Goal: Transaction & Acquisition: Download file/media

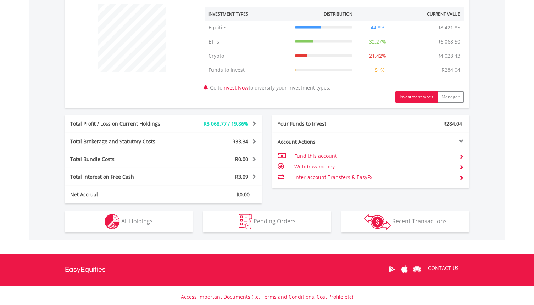
scroll to position [275, 0]
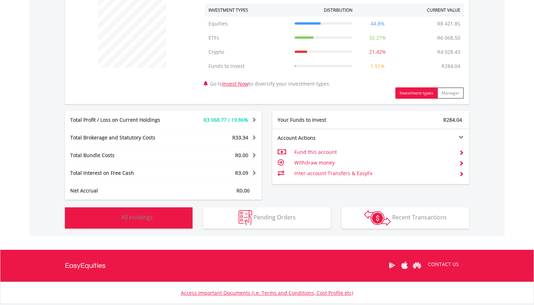
click at [151, 216] on span "All Holdings" at bounding box center [137, 218] width 32 height 8
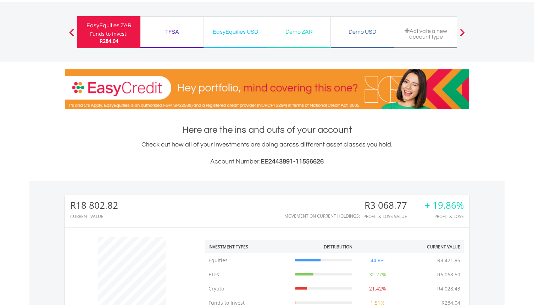
scroll to position [34, 0]
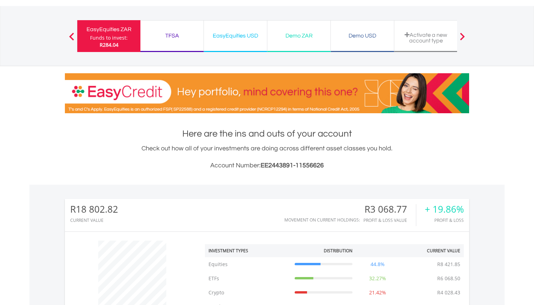
click at [193, 31] on div "TFSA" at bounding box center [172, 36] width 55 height 10
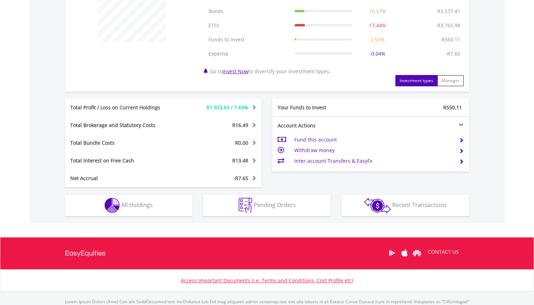
scroll to position [309, 0]
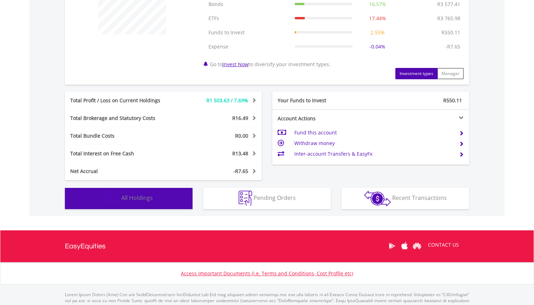
click at [187, 201] on button "Holdings All Holdings" at bounding box center [129, 198] width 128 height 21
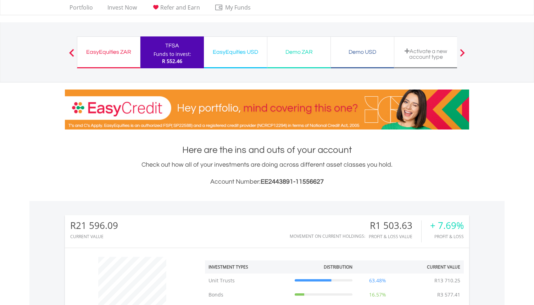
scroll to position [7, 0]
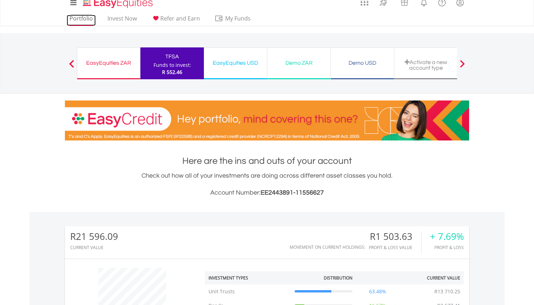
click at [88, 21] on link "Portfolio" at bounding box center [81, 20] width 29 height 11
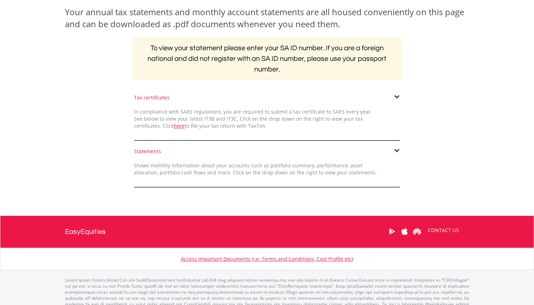
scroll to position [113, 0]
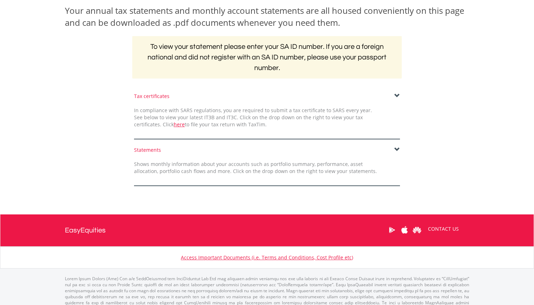
click at [393, 147] on div "Statements" at bounding box center [267, 150] width 266 height 7
click at [395, 148] on span at bounding box center [397, 150] width 6 height 6
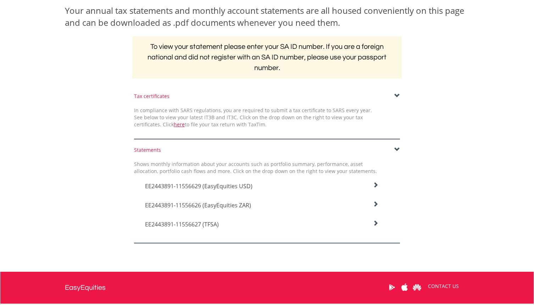
click at [252, 184] on h4 "EE2443891-11556629 (EasyEquities USD)" at bounding box center [261, 186] width 233 height 9
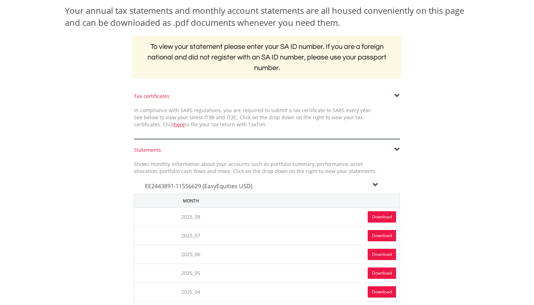
click at [388, 218] on link "Download" at bounding box center [381, 217] width 28 height 11
click at [353, 184] on h4 "EE2443891-11556629 (EasyEquities USD)" at bounding box center [261, 186] width 233 height 9
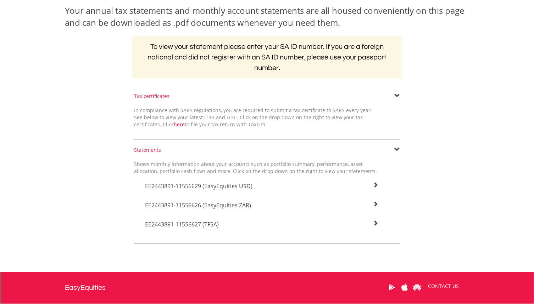
click at [282, 203] on h4 "EE2443891-11556626 (EasyEquities ZAR)" at bounding box center [261, 205] width 233 height 9
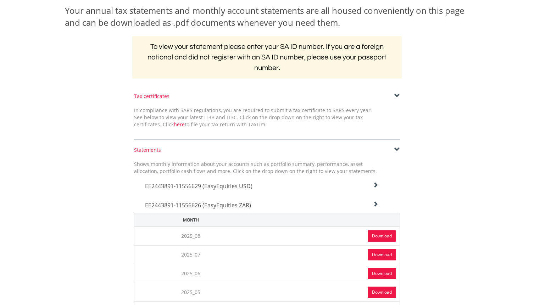
click at [376, 236] on link "Download" at bounding box center [381, 236] width 28 height 11
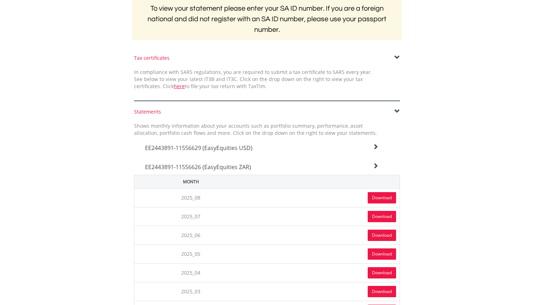
scroll to position [157, 0]
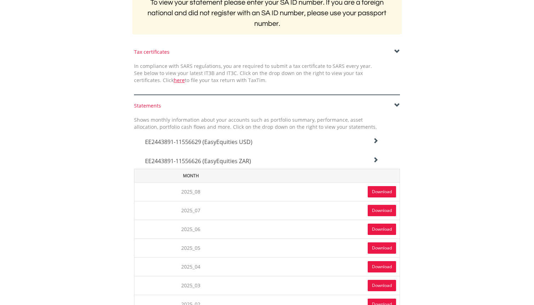
click at [315, 162] on h4 "EE2443891-11556626 (EasyEquities ZAR)" at bounding box center [261, 161] width 233 height 9
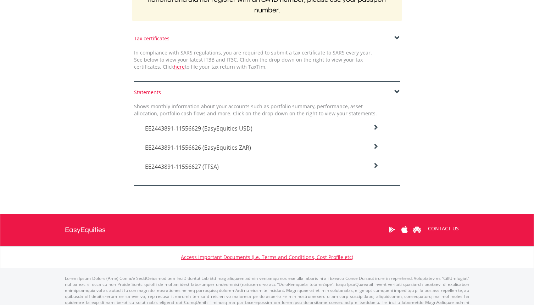
scroll to position [181, 0]
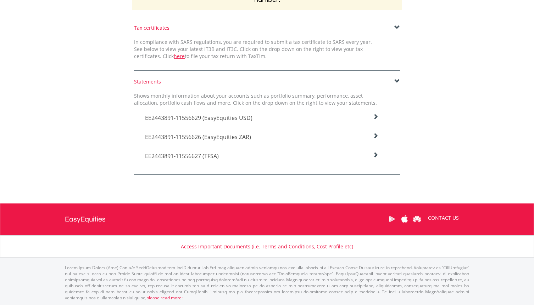
click at [296, 154] on h4 "EE2443891-11556627 (TFSA)" at bounding box center [261, 156] width 233 height 9
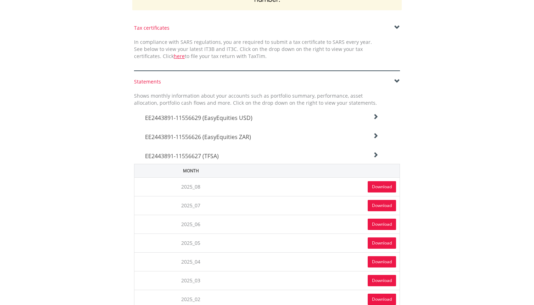
click at [378, 189] on link "Download" at bounding box center [381, 186] width 28 height 11
click at [447, 150] on div "Statements Shows monthly information about your accounts such as portfolio summ…" at bounding box center [267, 287] width 415 height 418
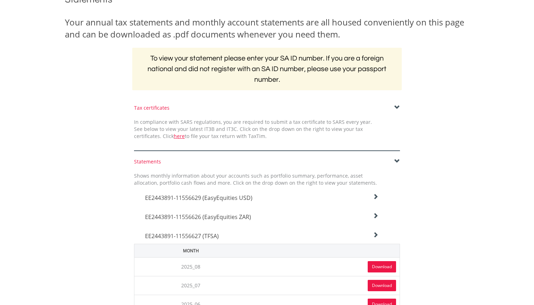
scroll to position [0, 0]
